Goal: Task Accomplishment & Management: Complete application form

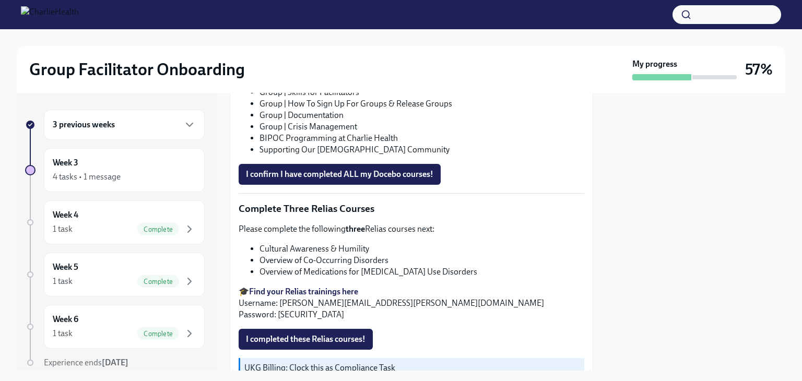
scroll to position [746, 0]
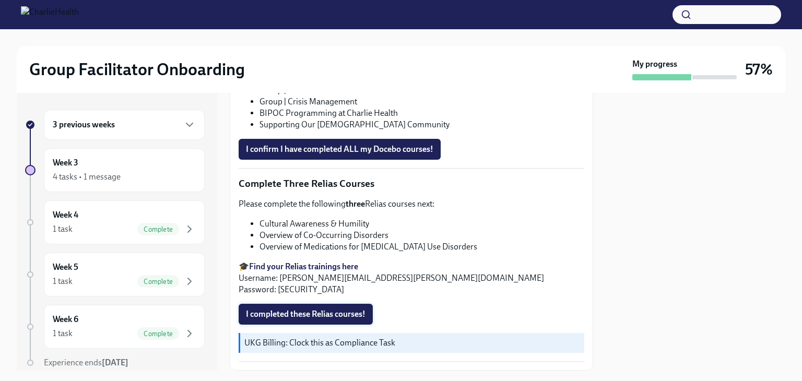
click at [274, 309] on span "I completed these Relias courses!" at bounding box center [306, 314] width 120 height 10
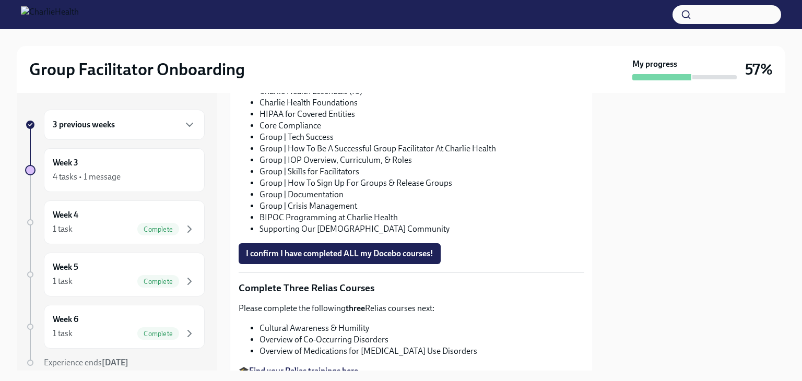
scroll to position [589, 0]
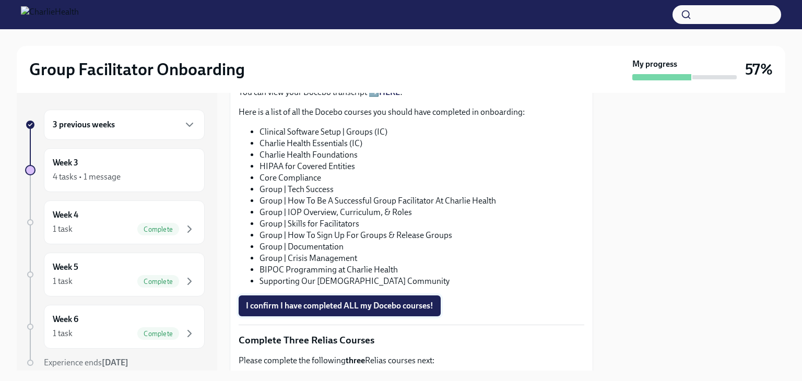
click at [283, 301] on span "I confirm I have completed ALL my Docebo courses!" at bounding box center [340, 306] width 188 height 10
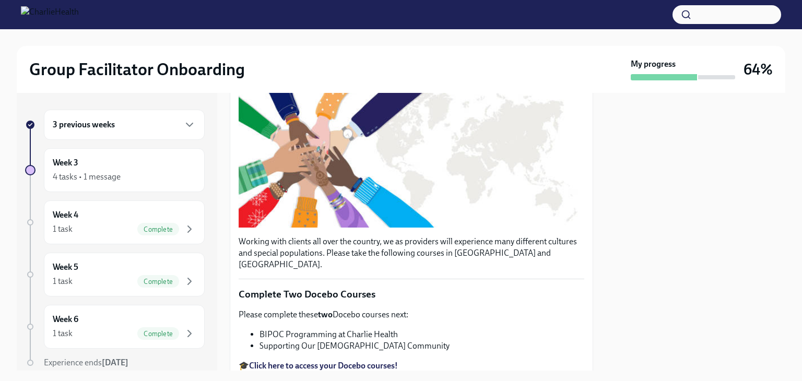
scroll to position [52, 0]
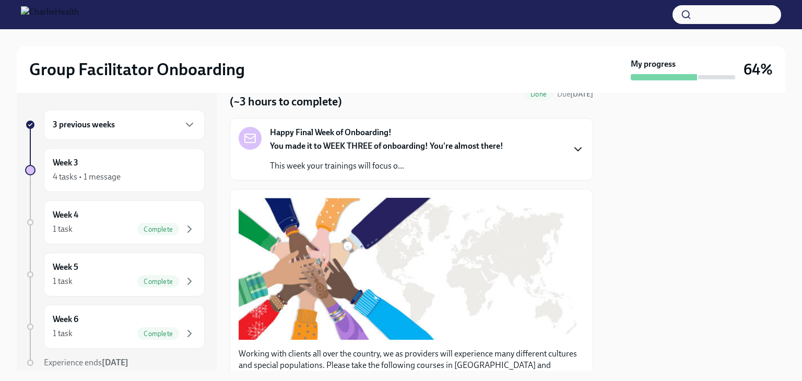
click at [572, 146] on icon "button" at bounding box center [578, 149] width 13 height 13
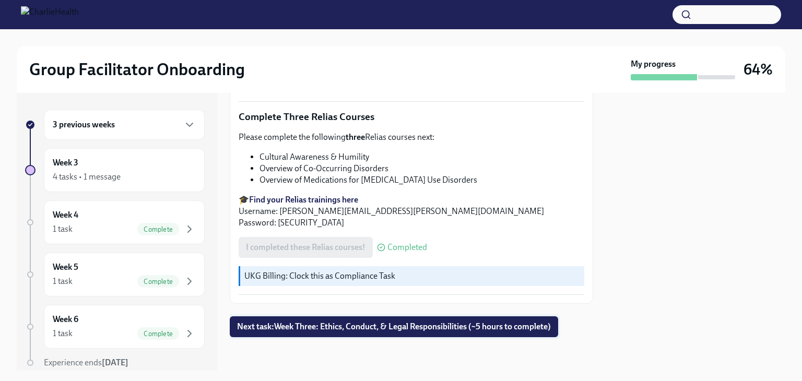
scroll to position [1207, 0]
click at [409, 326] on span "Next task : Week Three: Ethics, Conduct, & Legal Responsibilities (~5 hours to …" at bounding box center [394, 327] width 314 height 10
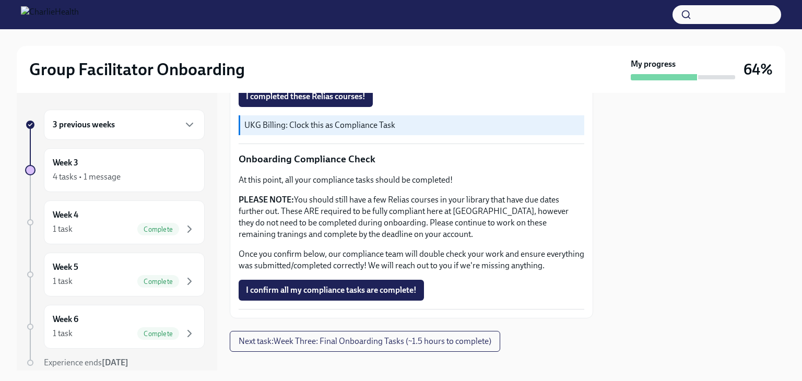
scroll to position [836, 0]
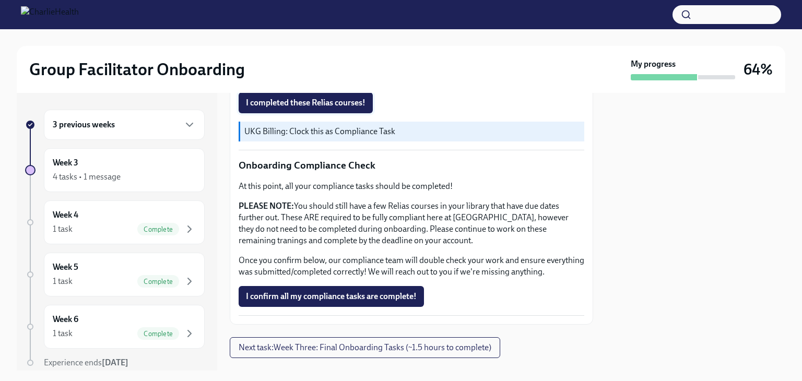
click at [298, 108] on span "I completed these Relias courses!" at bounding box center [306, 103] width 120 height 10
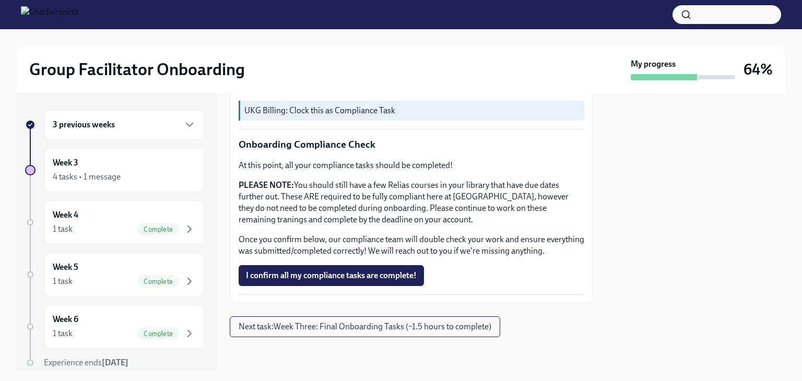
scroll to position [1025, 0]
click at [288, 272] on span "I confirm all my compliance tasks are complete!" at bounding box center [331, 276] width 171 height 10
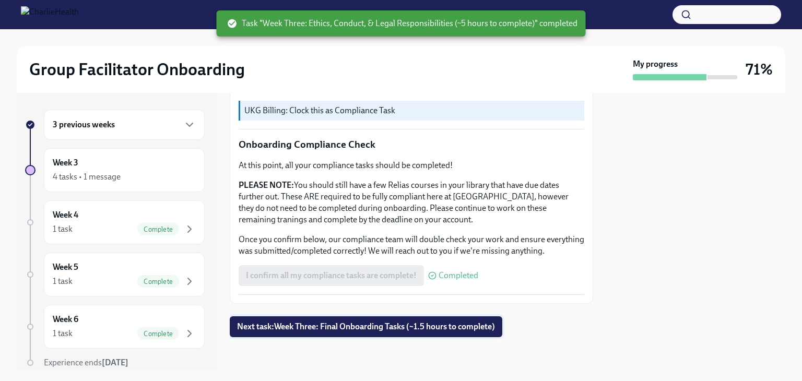
click at [258, 328] on span "Next task : Week Three: Final Onboarding Tasks (~1.5 hours to complete)" at bounding box center [366, 327] width 258 height 10
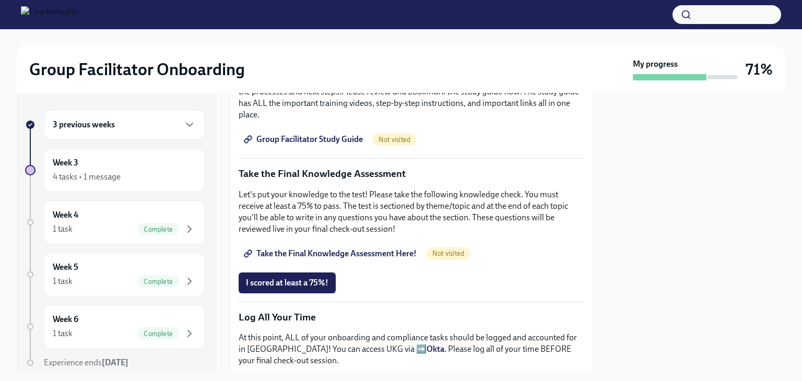
scroll to position [784, 0]
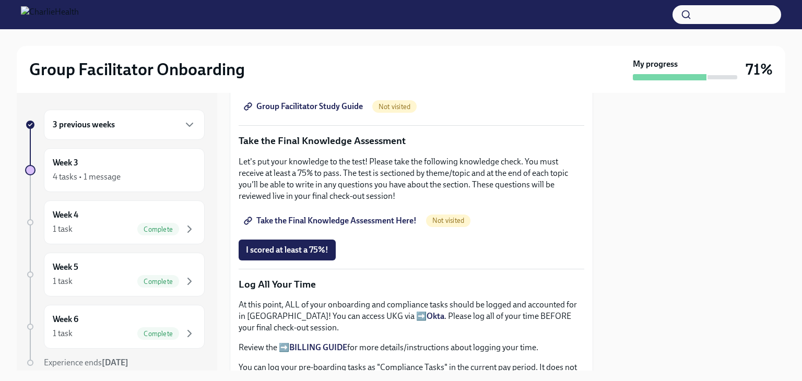
click at [325, 112] on span "Group Facilitator Study Guide" at bounding box center [304, 106] width 117 height 10
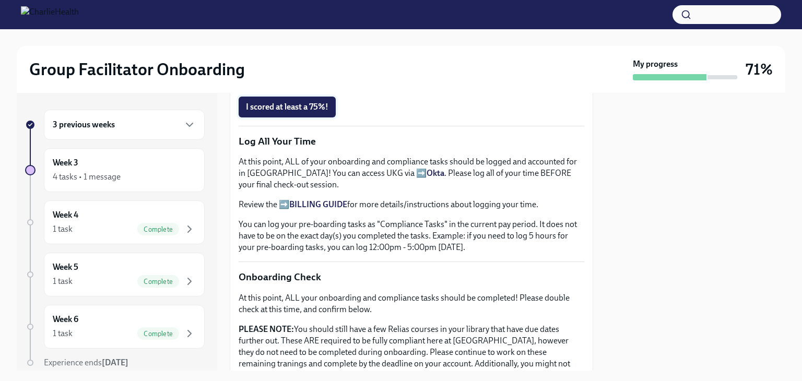
scroll to position [926, 0]
click at [335, 84] on span "Take the Final Knowledge Assessment Here!" at bounding box center [331, 78] width 171 height 10
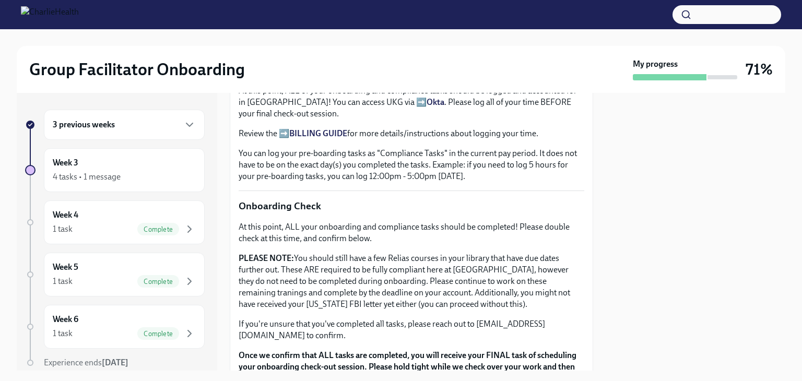
scroll to position [1031, 0]
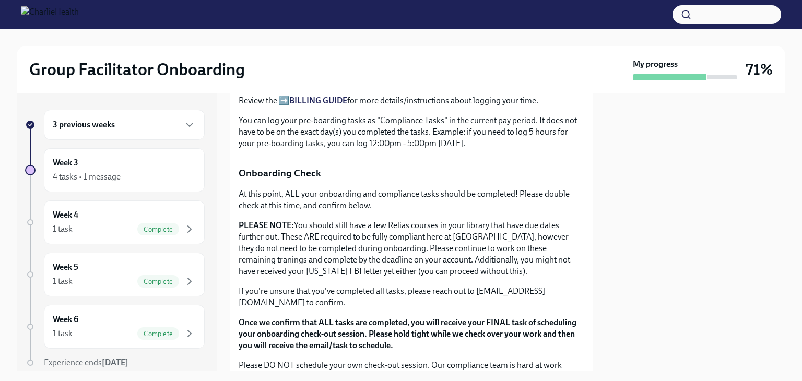
click at [291, 8] on span "I scored at least a 75%!" at bounding box center [287, 3] width 83 height 10
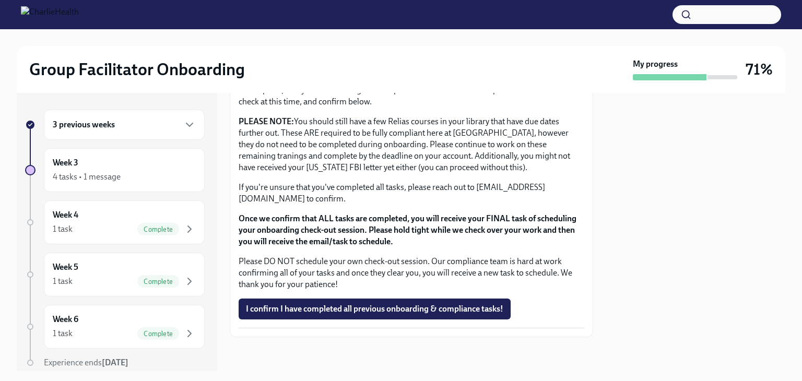
scroll to position [1083, 0]
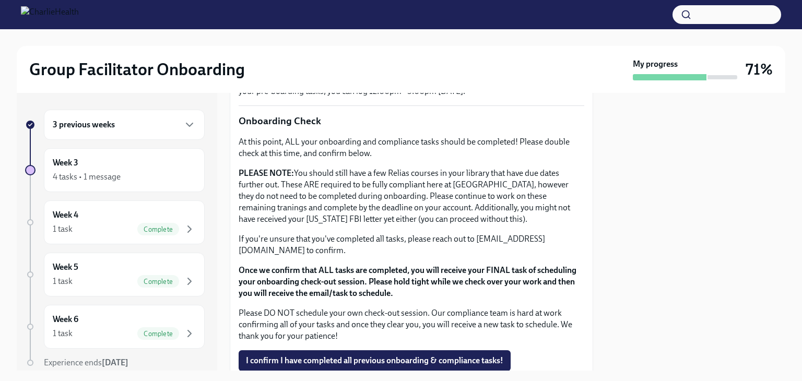
click at [323, 53] on strong "BILLING GUIDE" at bounding box center [318, 48] width 58 height 10
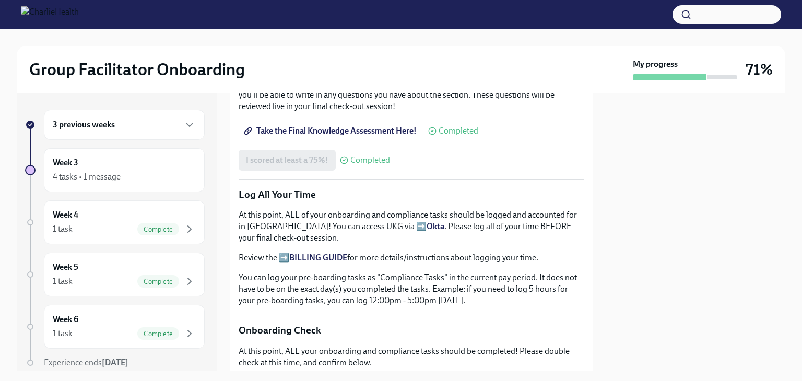
scroll to position [822, 0]
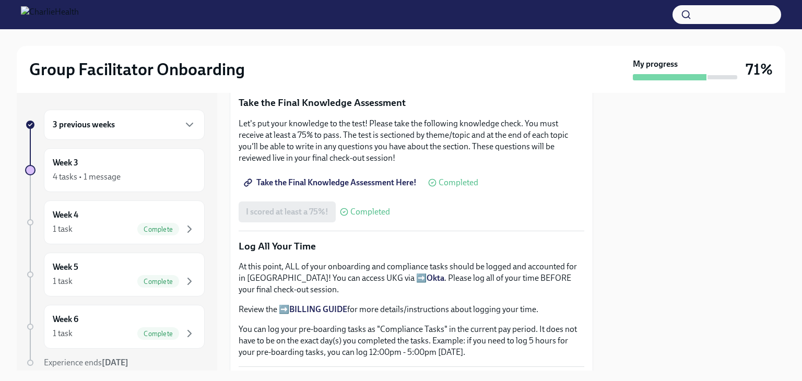
click at [321, 74] on span "Group Facilitator Study Guide" at bounding box center [304, 68] width 117 height 10
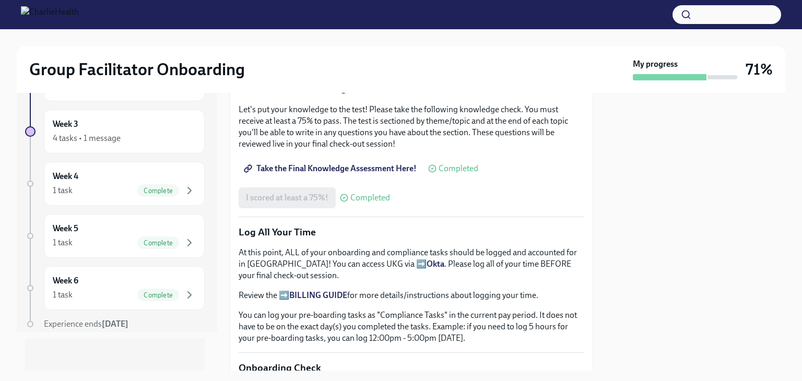
scroll to position [0, 0]
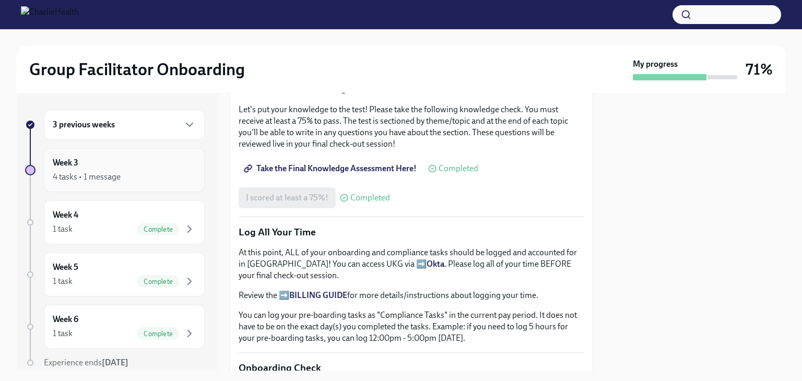
click at [165, 159] on div "Week 3 4 tasks • 1 message" at bounding box center [124, 170] width 143 height 26
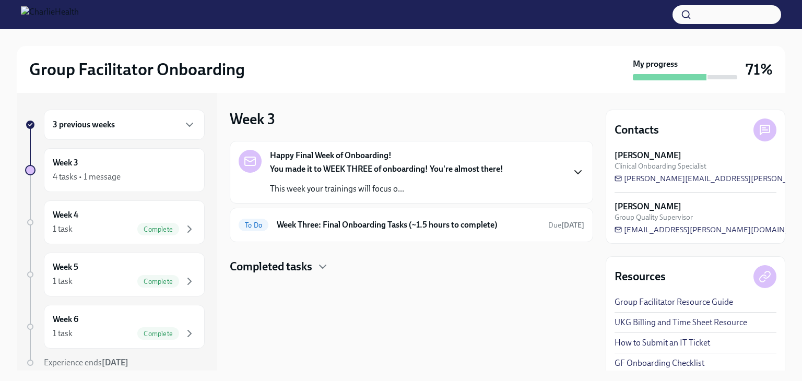
click at [581, 166] on icon "button" at bounding box center [578, 172] width 13 height 13
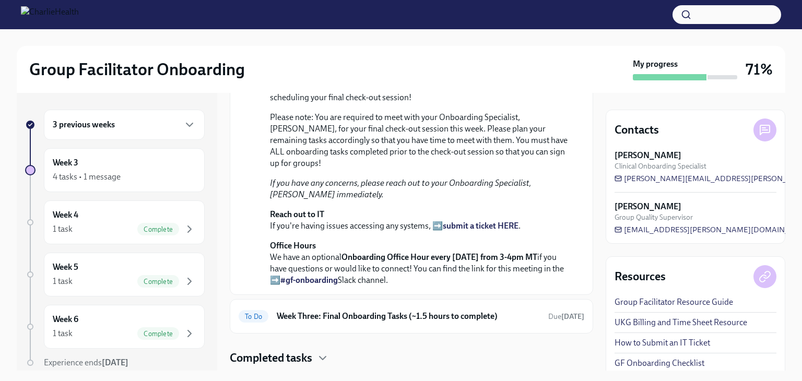
scroll to position [157, 0]
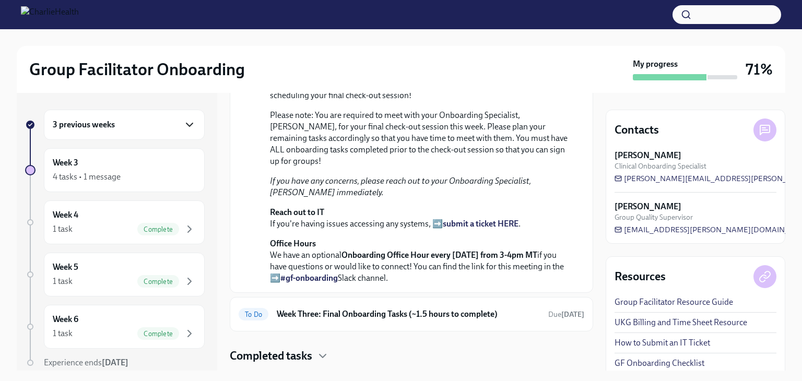
click at [183, 119] on icon "button" at bounding box center [189, 125] width 13 height 13
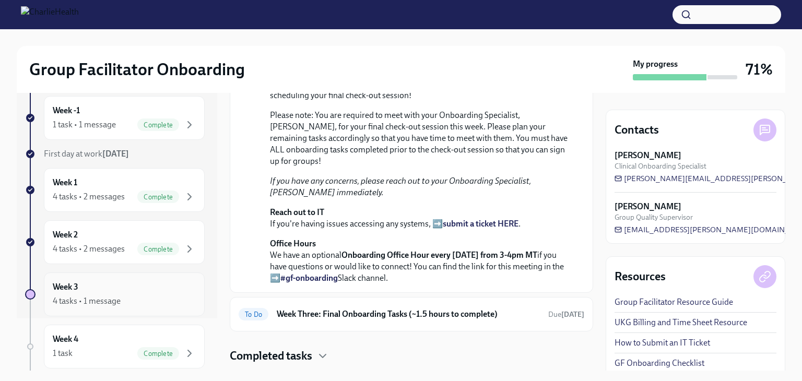
scroll to position [104, 0]
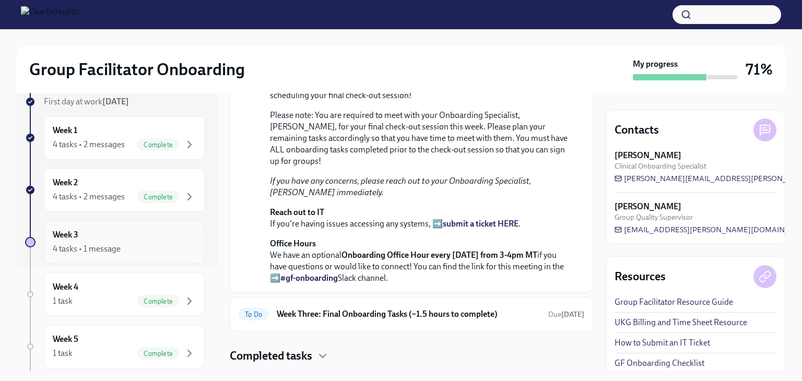
click at [162, 237] on div "Week 3 4 tasks • 1 message" at bounding box center [124, 242] width 143 height 26
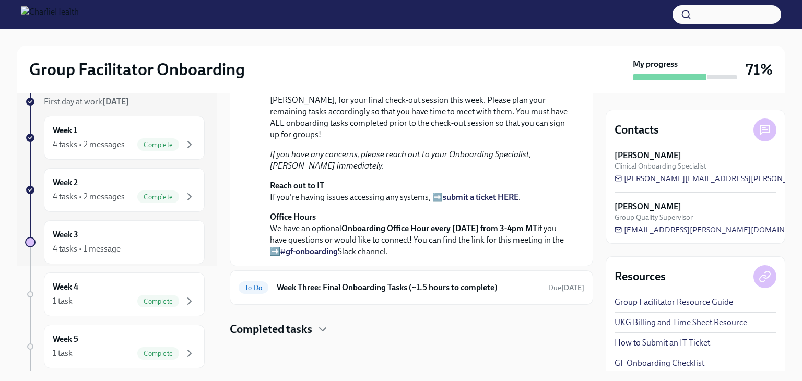
scroll to position [346, 0]
click at [563, 290] on strong "[DATE]" at bounding box center [573, 288] width 23 height 9
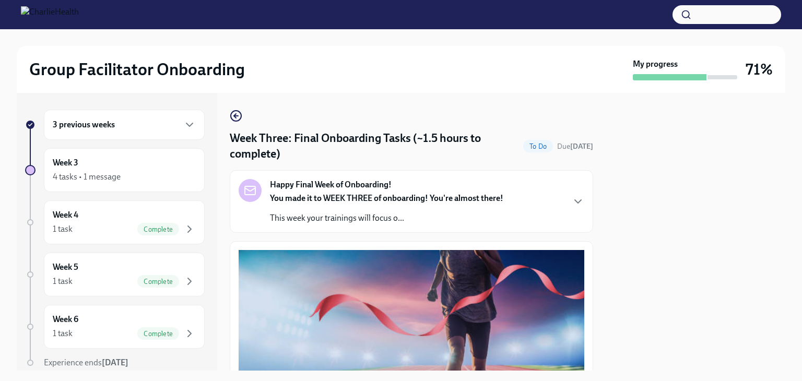
click at [238, 114] on icon "button" at bounding box center [236, 116] width 13 height 13
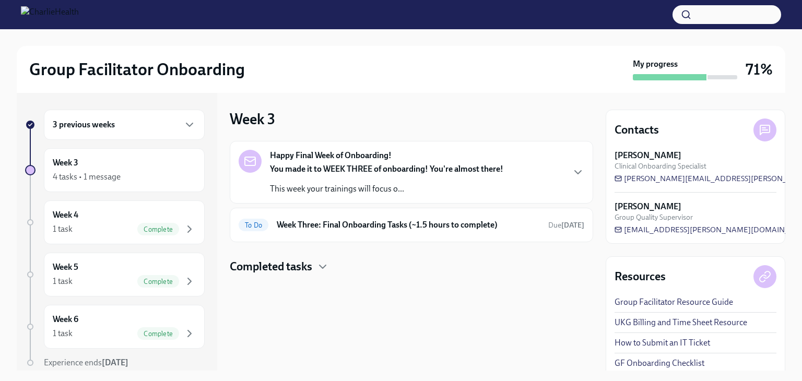
click at [312, 269] on h4 "Completed tasks" at bounding box center [271, 267] width 83 height 16
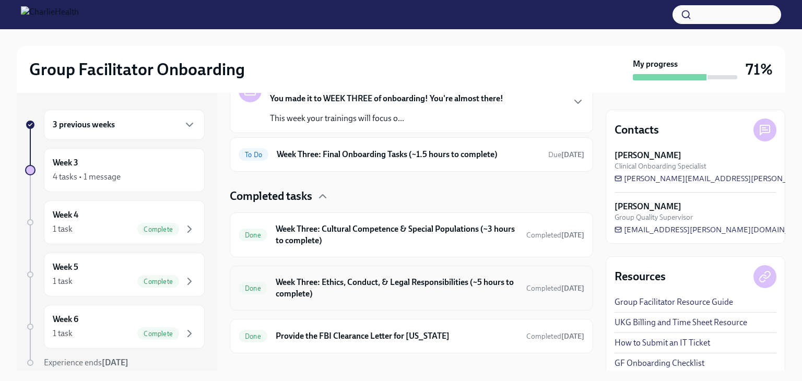
scroll to position [86, 0]
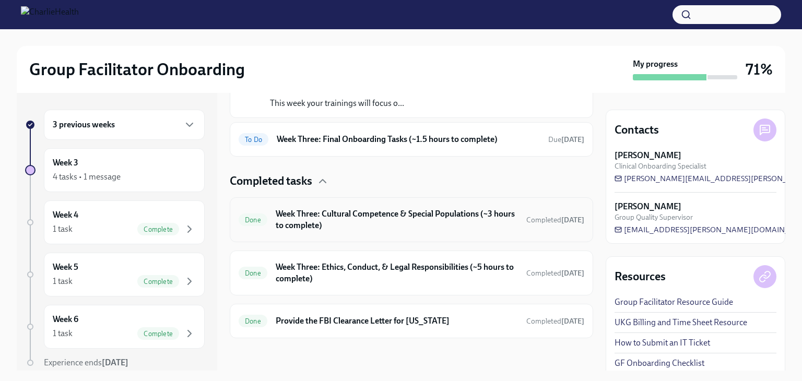
click at [419, 222] on h6 "Week Three: Cultural Competence & Special Populations (~3 hours to complete)" at bounding box center [397, 219] width 242 height 23
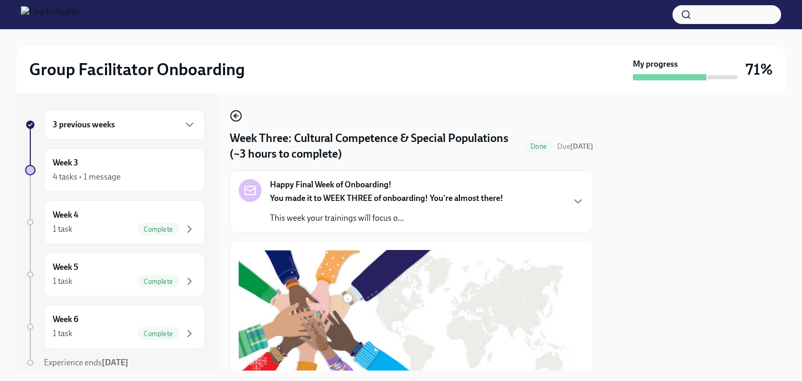
click at [235, 112] on icon "button" at bounding box center [236, 116] width 13 height 13
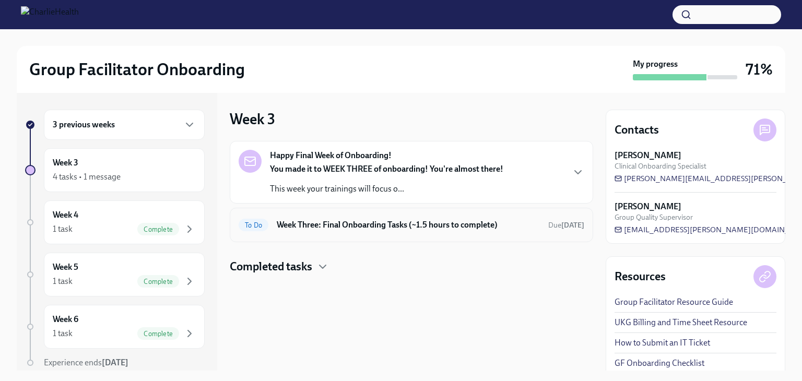
click at [336, 220] on h6 "Week Three: Final Onboarding Tasks (~1.5 hours to complete)" at bounding box center [408, 224] width 263 height 11
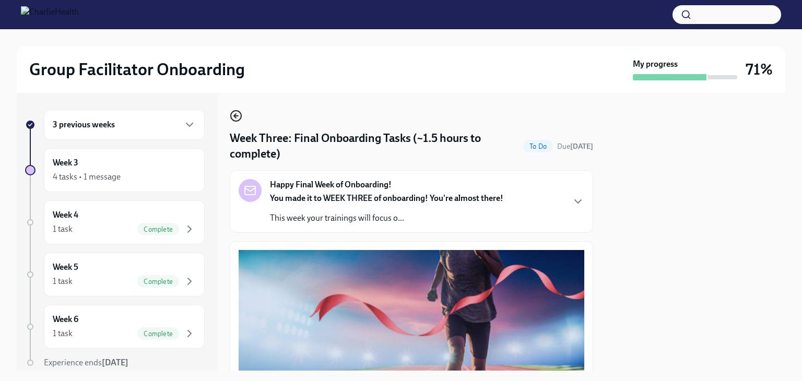
click at [232, 115] on icon "button" at bounding box center [236, 116] width 13 height 13
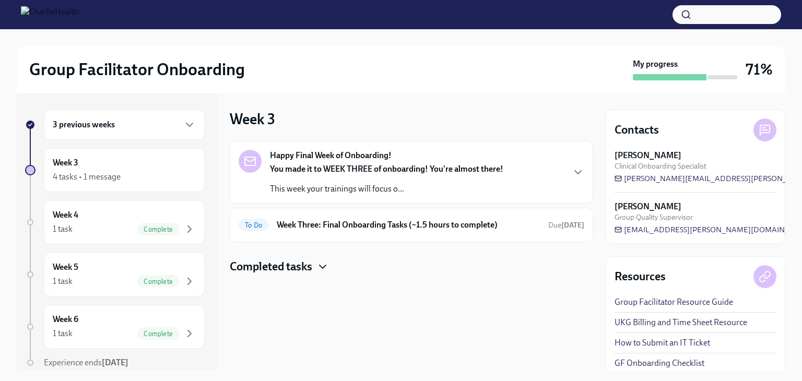
click at [325, 268] on icon "button" at bounding box center [323, 267] width 13 height 13
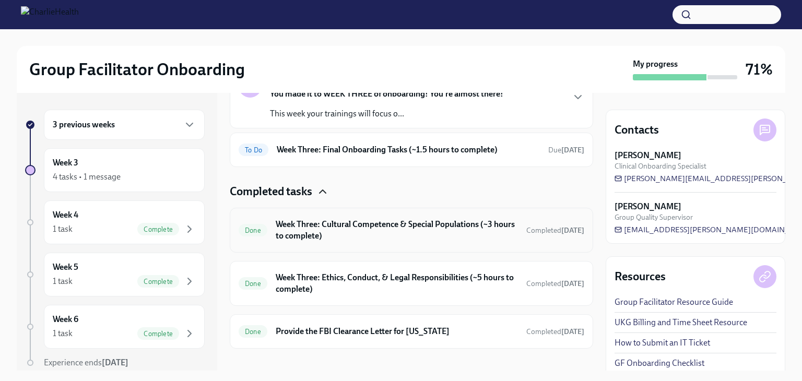
scroll to position [86, 0]
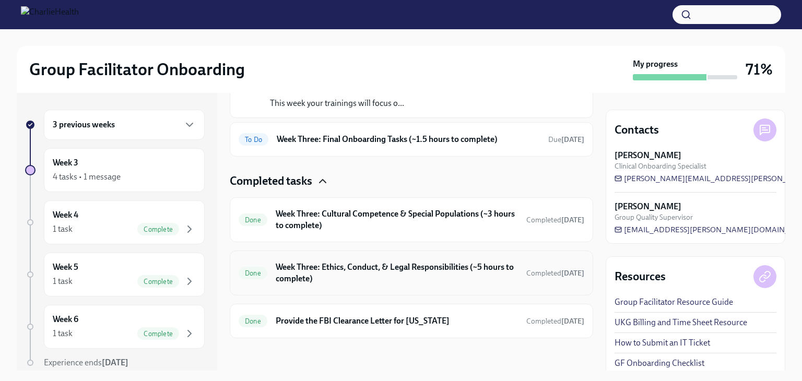
click at [568, 265] on div "Done Week Three: Ethics, Conduct, & Legal Responsibilities (~5 hours to complet…" at bounding box center [412, 273] width 346 height 27
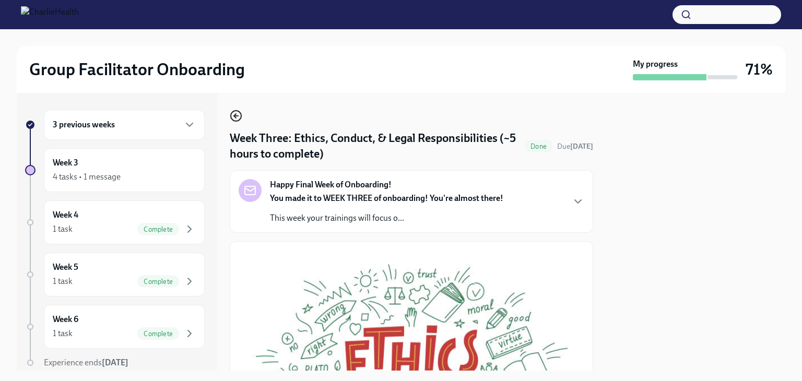
click at [240, 113] on circle "button" at bounding box center [236, 116] width 10 height 10
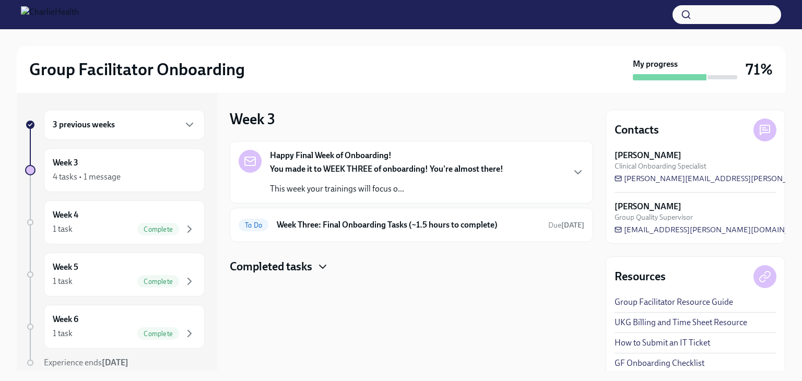
click at [320, 270] on icon "button" at bounding box center [323, 267] width 13 height 13
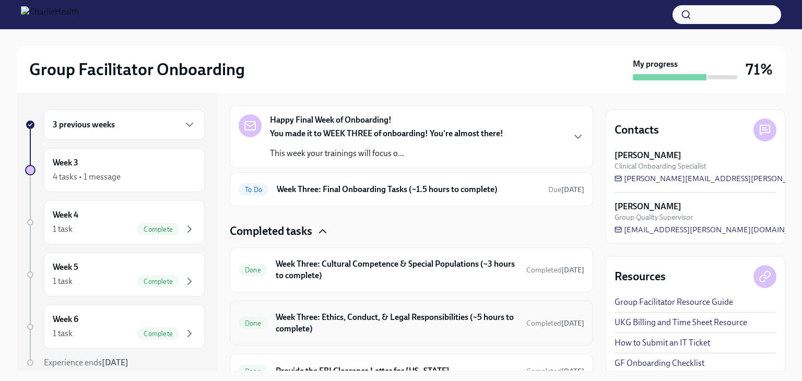
scroll to position [86, 0]
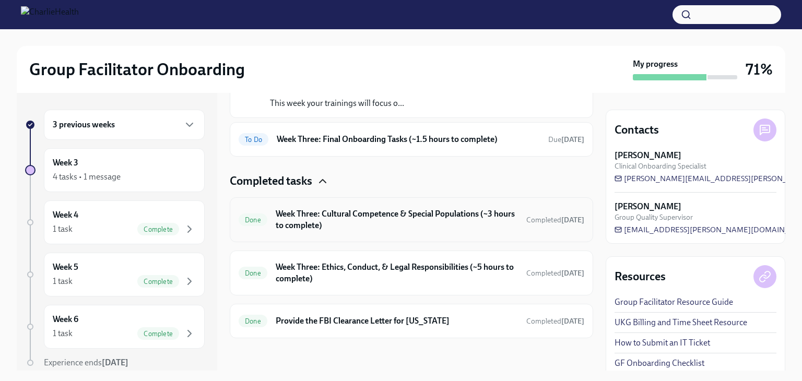
click at [348, 221] on h6 "Week Three: Cultural Competence & Special Populations (~3 hours to complete)" at bounding box center [397, 219] width 242 height 23
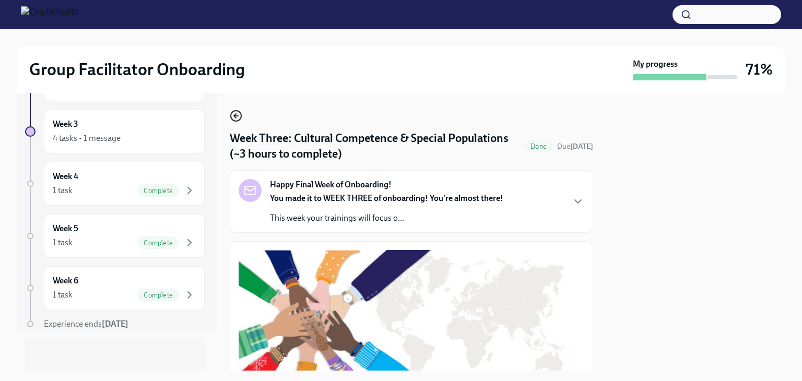
click at [234, 112] on icon "button" at bounding box center [236, 116] width 13 height 13
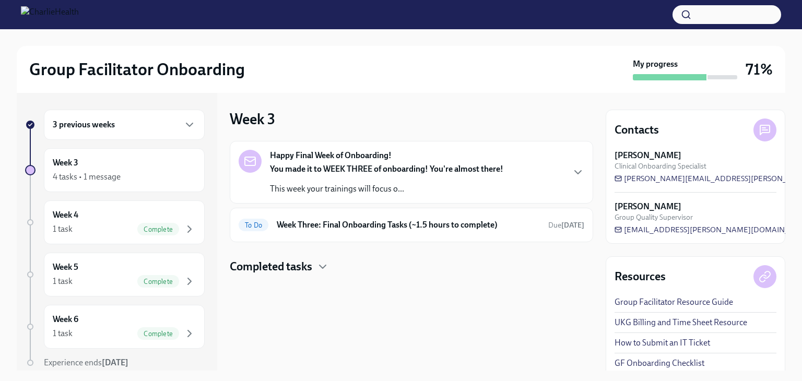
click at [673, 324] on link "UKG Billing and Time Sheet Resource" at bounding box center [681, 322] width 133 height 11
click at [319, 264] on icon "button" at bounding box center [323, 267] width 13 height 13
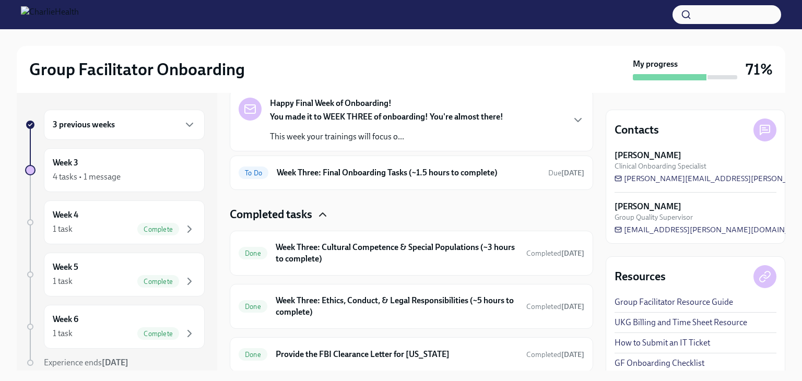
scroll to position [86, 0]
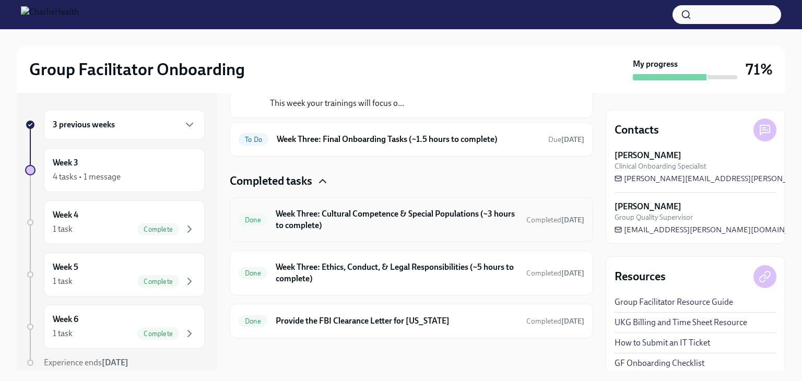
click at [420, 211] on h6 "Week Three: Cultural Competence & Special Populations (~3 hours to complete)" at bounding box center [397, 219] width 242 height 23
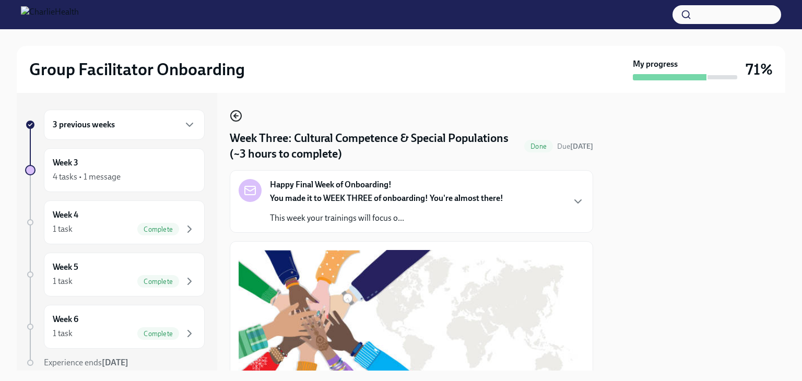
click at [236, 115] on icon "button" at bounding box center [236, 116] width 13 height 13
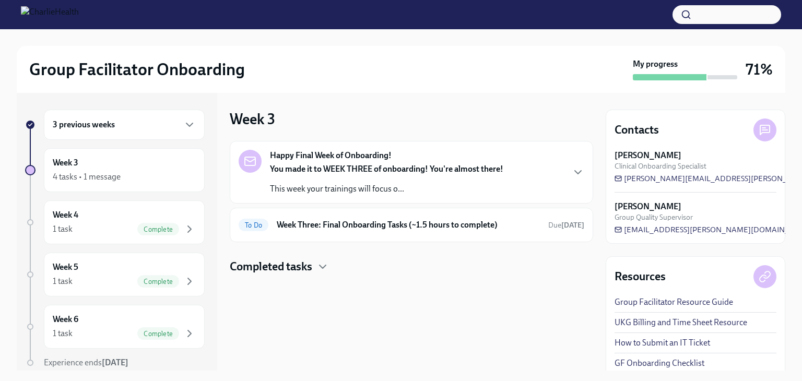
click at [587, 173] on div "Happy Final Week of Onboarding! You made it to WEEK THREE of onboarding! You're…" at bounding box center [412, 172] width 364 height 63
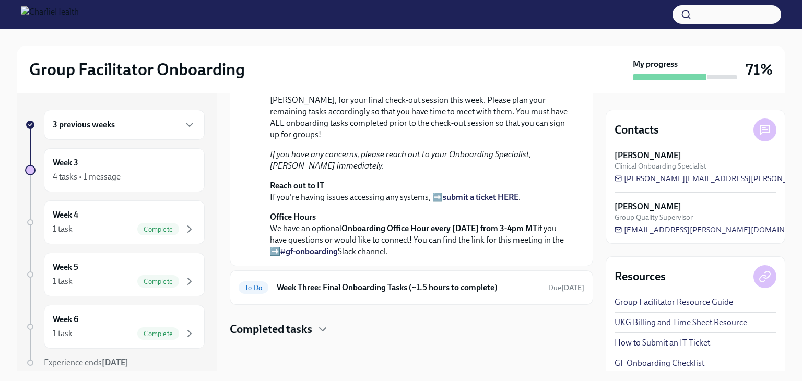
scroll to position [346, 0]
click at [340, 291] on h6 "Week Three: Final Onboarding Tasks (~1.5 hours to complete)" at bounding box center [408, 287] width 263 height 11
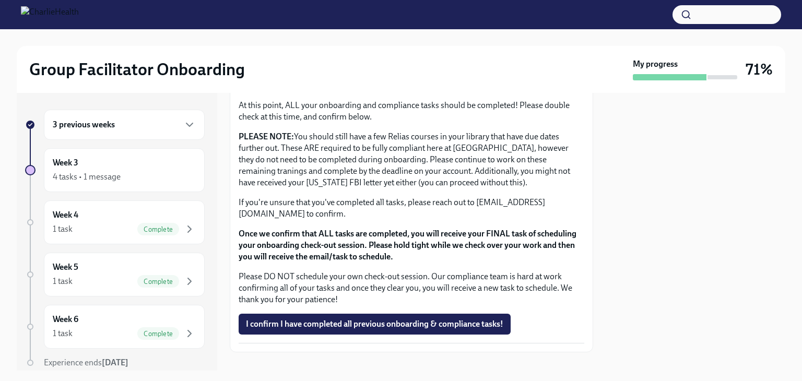
scroll to position [883, 0]
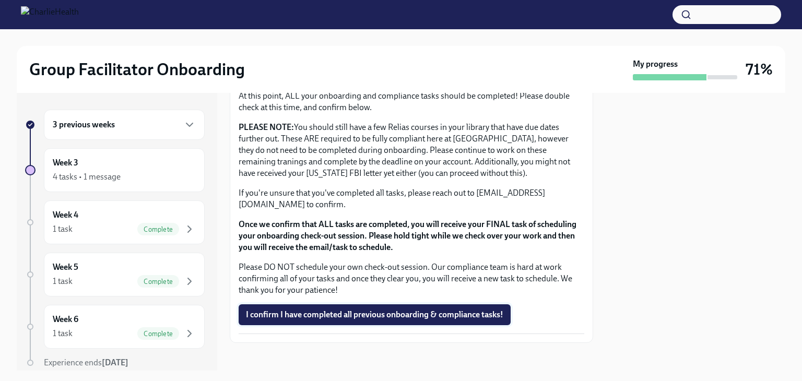
click at [284, 310] on span "I confirm I have completed all previous onboarding & compliance tasks!" at bounding box center [375, 315] width 258 height 10
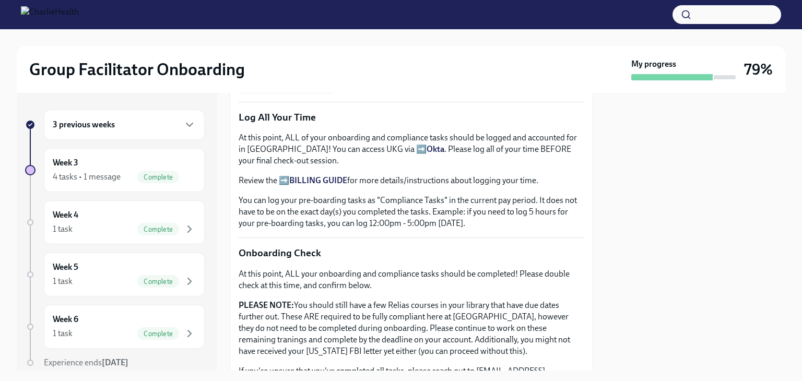
scroll to position [674, 0]
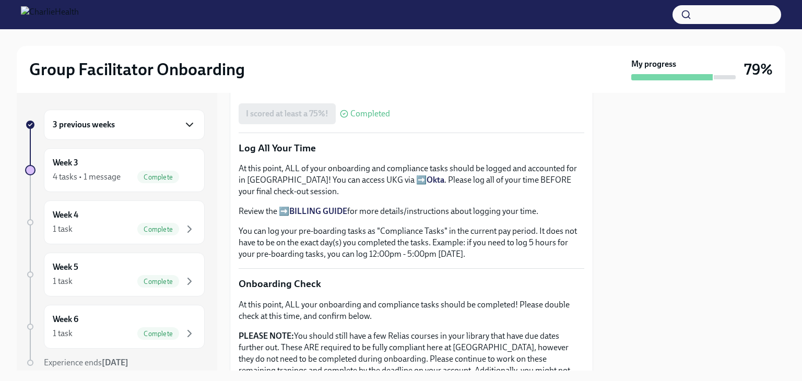
click at [183, 122] on icon "button" at bounding box center [189, 125] width 13 height 13
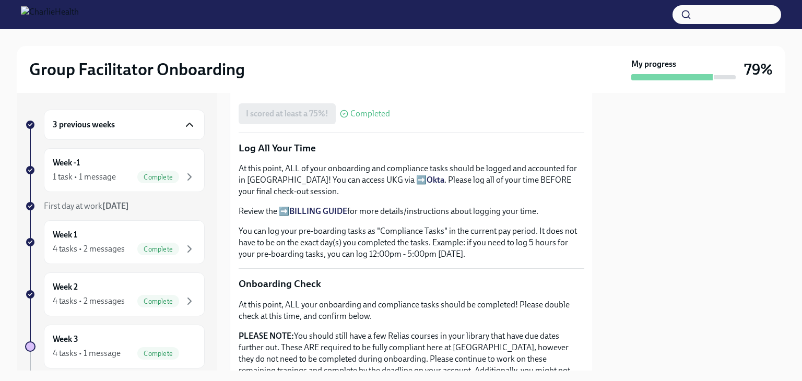
click at [183, 122] on icon "button" at bounding box center [189, 125] width 13 height 13
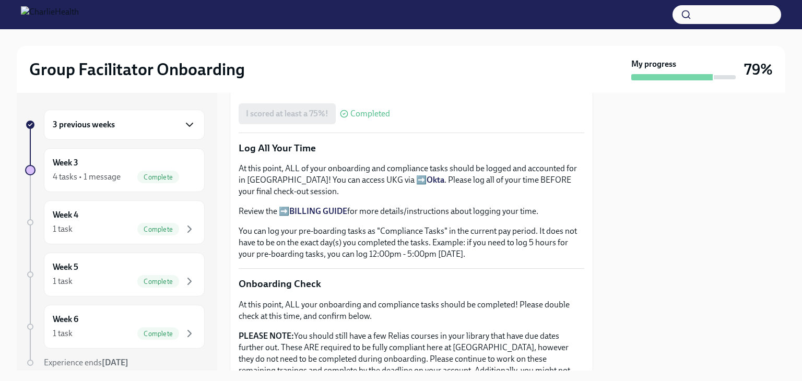
click at [188, 122] on icon "button" at bounding box center [189, 125] width 13 height 13
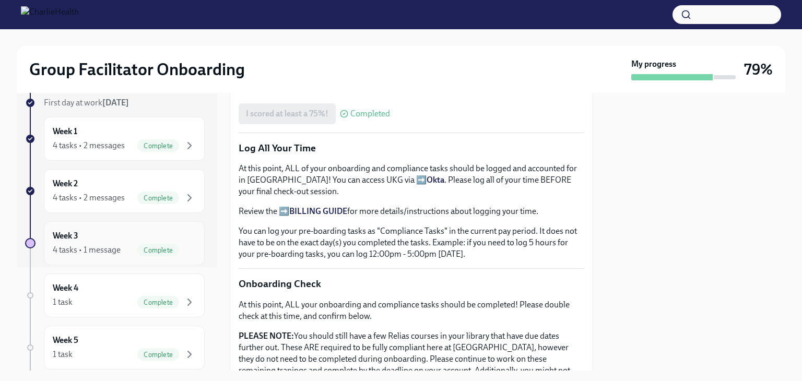
scroll to position [104, 0]
click at [184, 189] on div "Week 2 4 tasks • 2 messages Complete" at bounding box center [124, 190] width 143 height 26
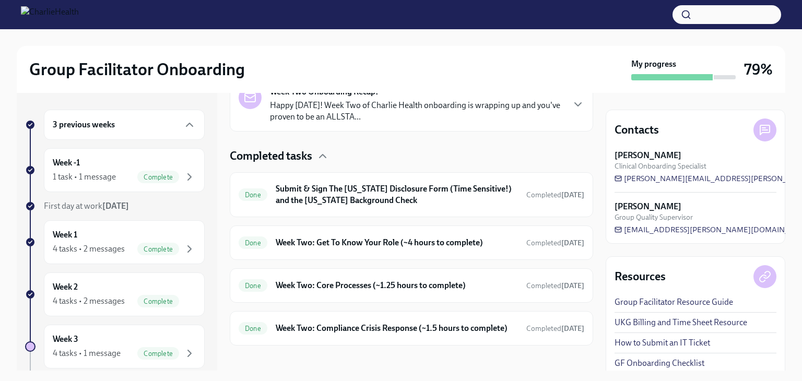
scroll to position [297, 0]
